Goal: Task Accomplishment & Management: Use online tool/utility

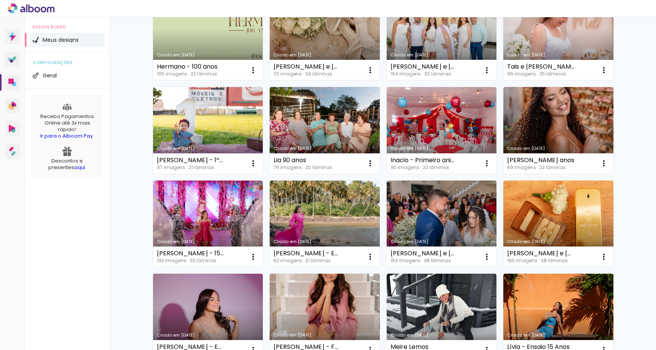
scroll to position [200, 0]
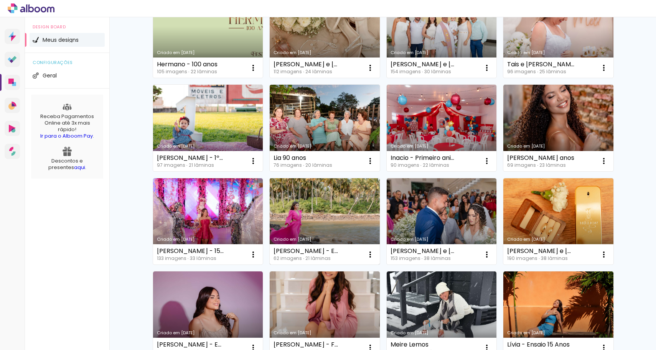
click at [291, 221] on link "Criado em [DATE]" at bounding box center [325, 221] width 110 height 87
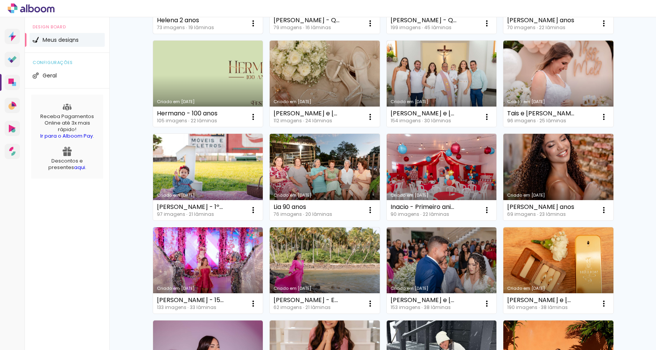
scroll to position [159, 0]
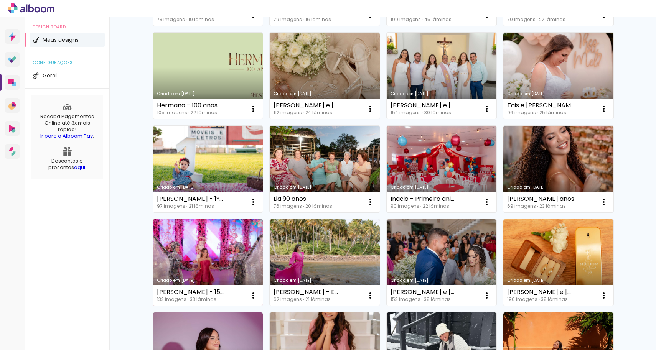
click at [199, 234] on link "Criado em [DATE]" at bounding box center [208, 262] width 110 height 87
